Goal: Find specific page/section

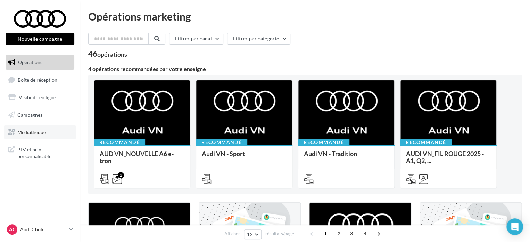
click at [45, 130] on span "Médiathèque" at bounding box center [31, 132] width 29 height 6
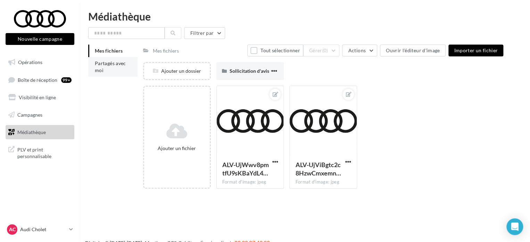
click at [112, 68] on li "Partagés avec moi" at bounding box center [112, 66] width 49 height 19
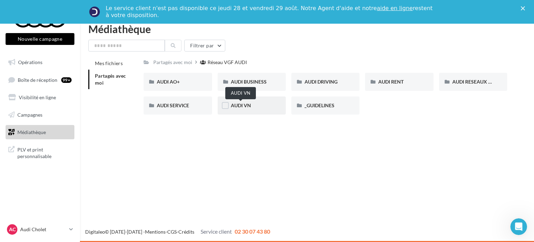
click at [247, 107] on span "AUDI VN" at bounding box center [241, 105] width 20 height 6
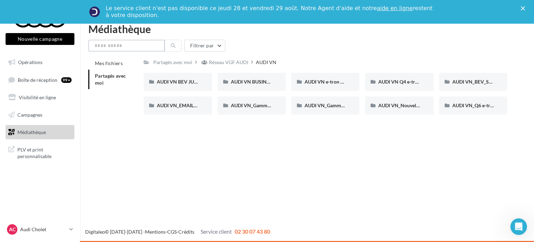
click at [134, 41] on input "text" at bounding box center [126, 46] width 76 height 12
type input "**"
click at [170, 44] on button at bounding box center [173, 46] width 17 height 12
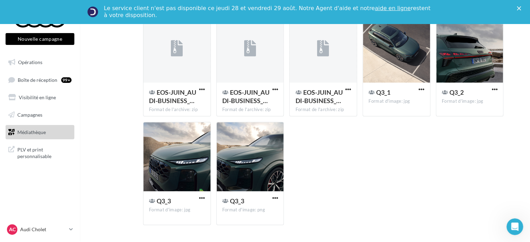
scroll to position [316, 0]
